Goal: Find specific page/section: Find specific page/section

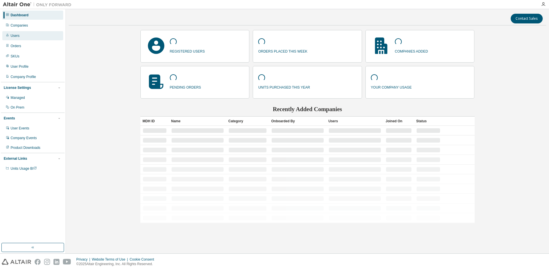
click at [23, 37] on div "Users" at bounding box center [32, 35] width 61 height 9
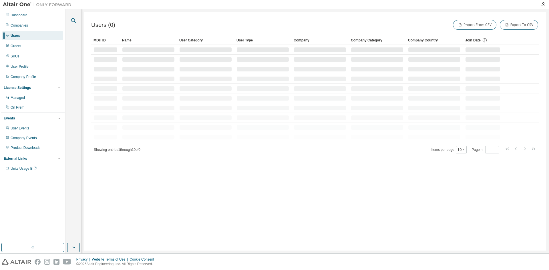
click at [74, 22] on icon "button" at bounding box center [73, 20] width 7 height 7
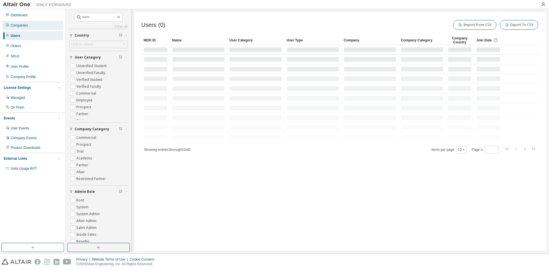
click at [27, 24] on div "Companies" at bounding box center [19, 25] width 17 height 5
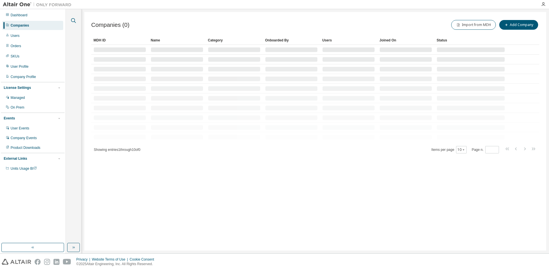
click at [74, 20] on icon "button" at bounding box center [73, 20] width 7 height 7
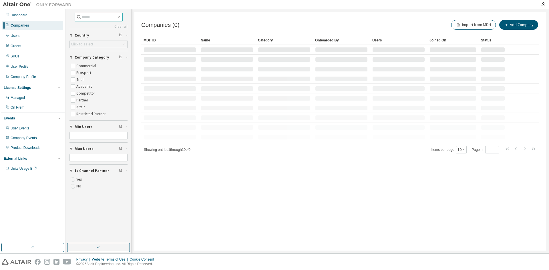
click at [105, 19] on input "text" at bounding box center [99, 17] width 34 height 6
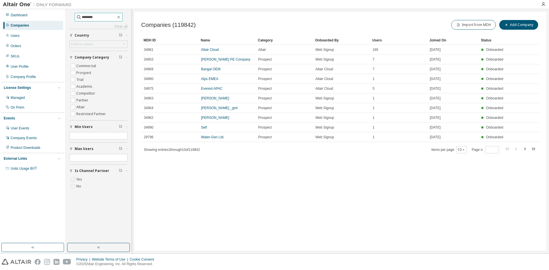
type input "********"
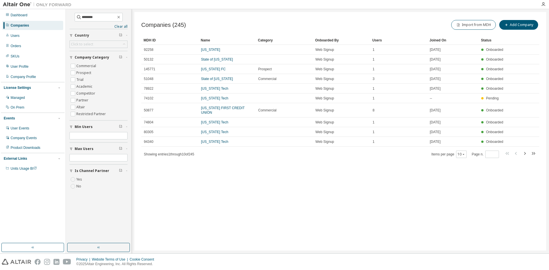
click at [378, 43] on div "Users" at bounding box center [398, 40] width 53 height 9
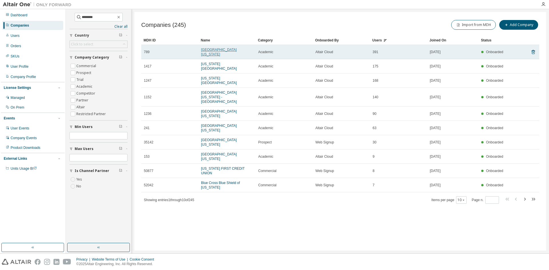
click at [204, 49] on link "University of Michigan" at bounding box center [219, 52] width 36 height 9
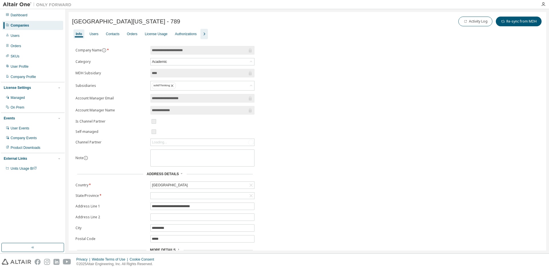
click at [204, 34] on icon "button" at bounding box center [205, 34] width 2 height 3
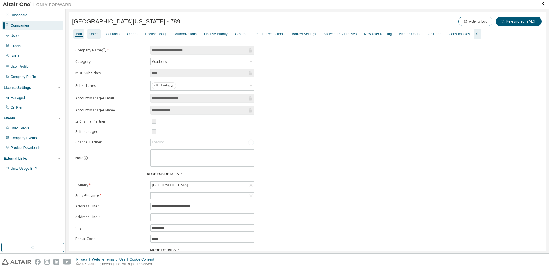
click at [90, 31] on div "Users" at bounding box center [93, 33] width 13 height 9
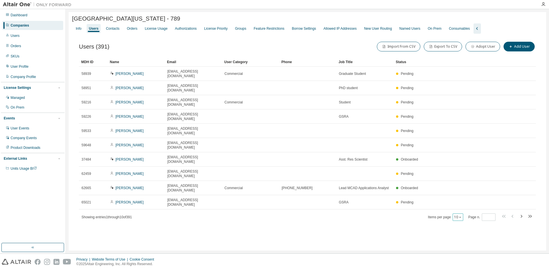
click at [460, 214] on div "10" at bounding box center [458, 217] width 11 height 7
click at [460, 216] on icon "button" at bounding box center [460, 217] width 3 height 3
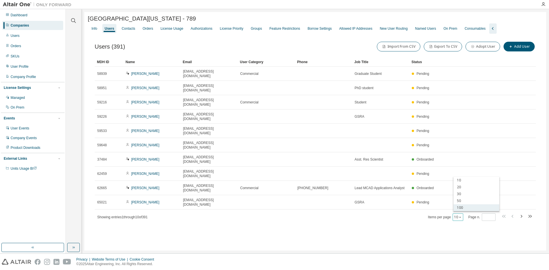
click at [461, 206] on div "100" at bounding box center [477, 208] width 46 height 7
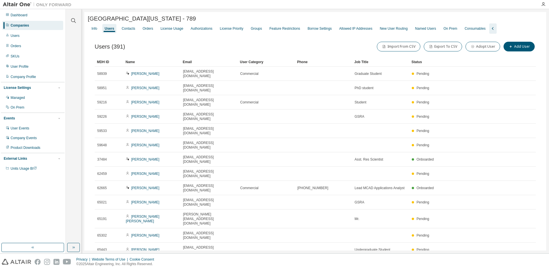
click at [418, 62] on div "Status" at bounding box center [455, 61] width 87 height 9
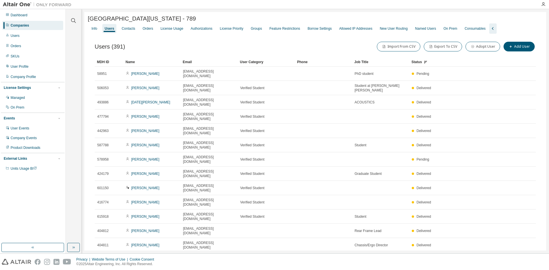
click at [418, 62] on div "Status" at bounding box center [455, 61] width 87 height 9
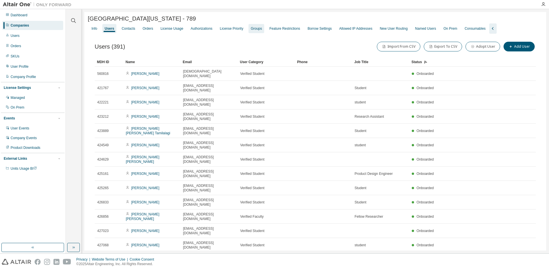
click at [251, 27] on div "Groups" at bounding box center [256, 28] width 11 height 5
